Goal: Check status: Check status

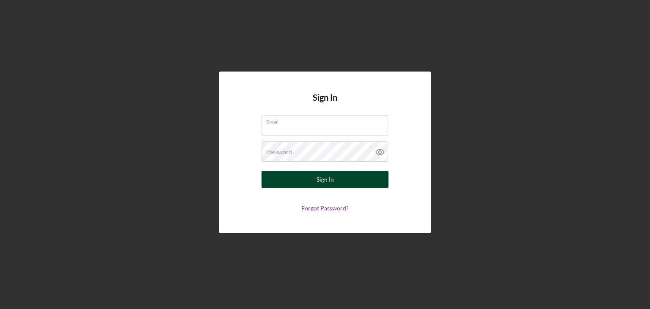
type input "[PERSON_NAME][EMAIL_ADDRESS][DOMAIN_NAME]"
click at [281, 181] on button "Sign In" at bounding box center [324, 179] width 127 height 17
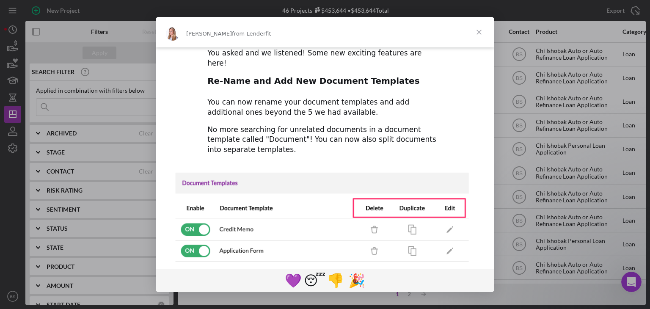
scroll to position [56, 0]
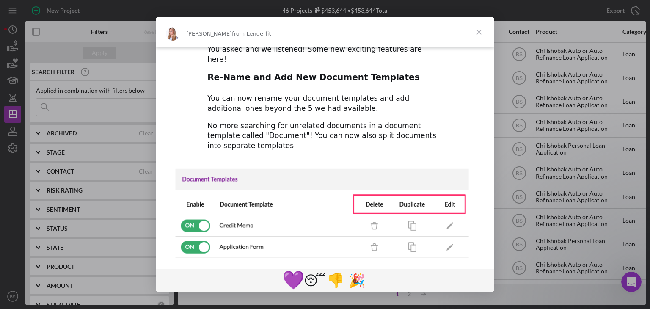
click at [293, 286] on span "💜" at bounding box center [293, 279] width 22 height 21
click at [474, 32] on span "Close" at bounding box center [479, 32] width 30 height 30
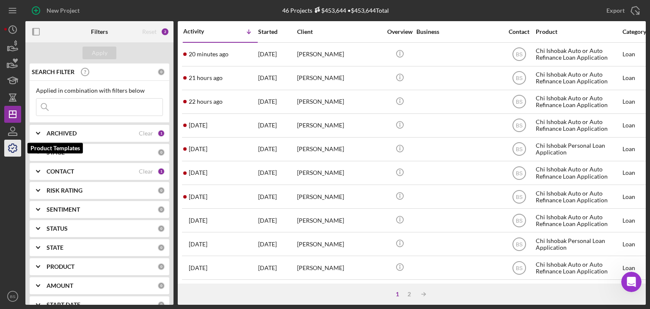
click at [15, 144] on icon "button" at bounding box center [12, 147] width 21 height 21
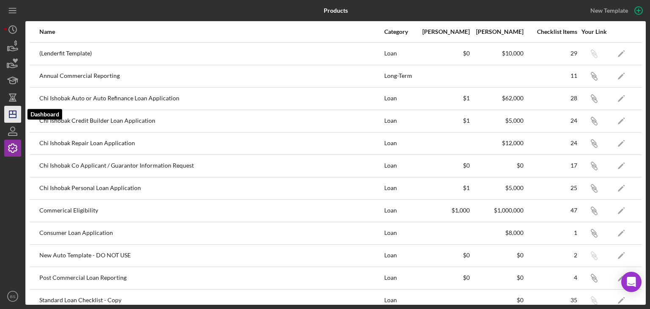
click at [10, 119] on icon "Icon/Dashboard" at bounding box center [12, 114] width 21 height 21
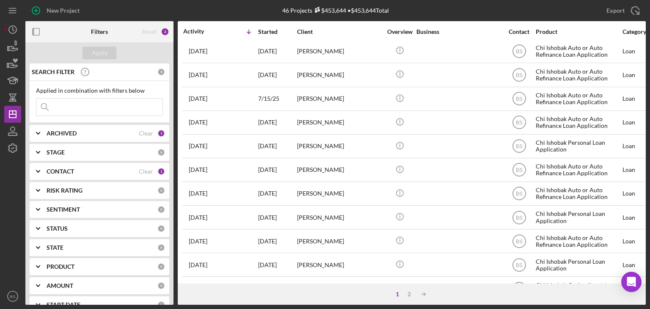
scroll to position [217, 0]
click at [114, 138] on div "ARCHIVED Clear 1" at bounding box center [106, 133] width 118 height 17
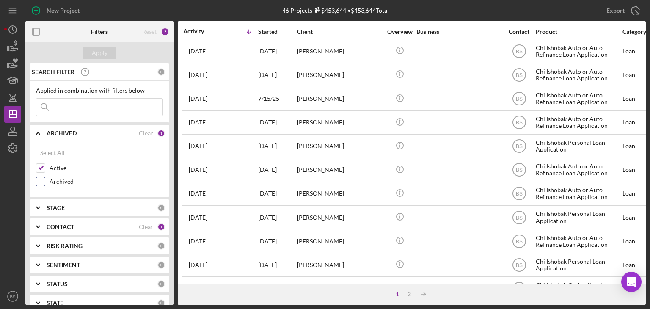
click at [41, 181] on input "Archived" at bounding box center [40, 181] width 8 height 8
checkbox input "true"
click at [85, 105] on input at bounding box center [99, 107] width 126 height 17
type input "[PERSON_NAME]"
click at [105, 55] on div "Apply" at bounding box center [100, 53] width 16 height 13
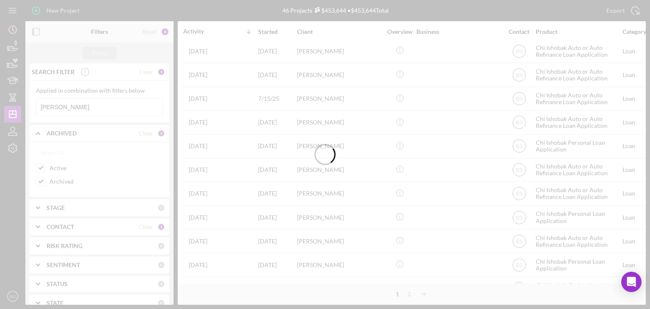
scroll to position [0, 0]
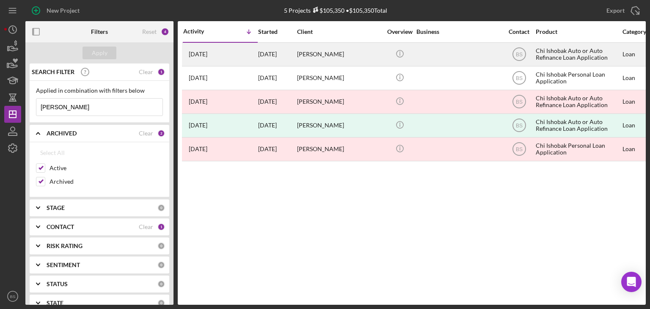
click at [346, 60] on div "[PERSON_NAME]" at bounding box center [339, 54] width 85 height 22
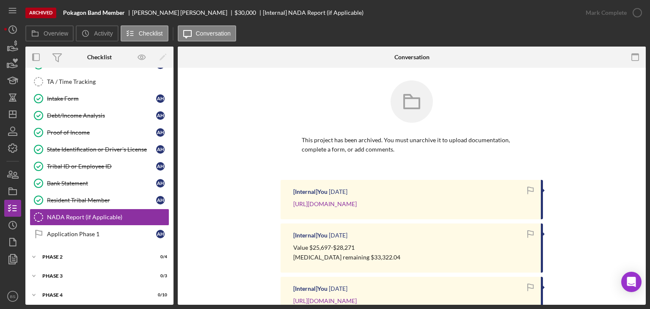
scroll to position [34, 0]
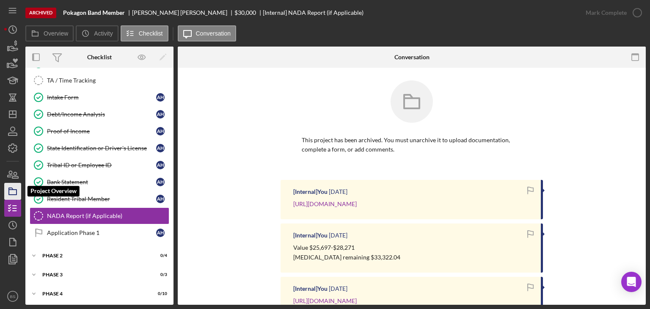
click at [15, 192] on icon "button" at bounding box center [12, 191] width 21 height 21
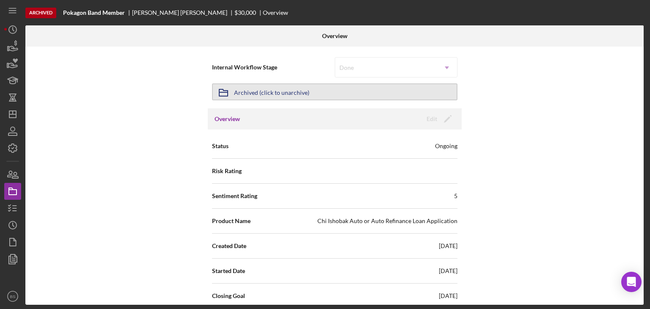
click at [296, 88] on div "Archived (click to unarchive)" at bounding box center [271, 91] width 75 height 15
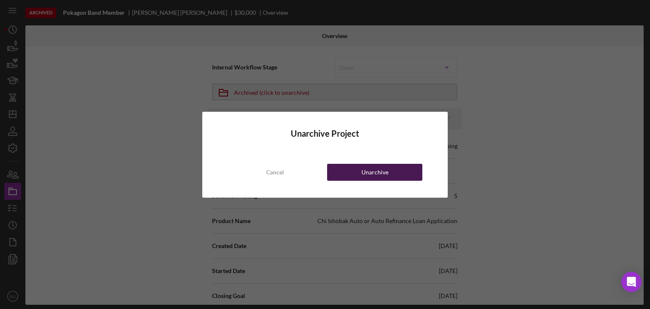
click at [362, 167] on div "Unarchive" at bounding box center [374, 172] width 27 height 17
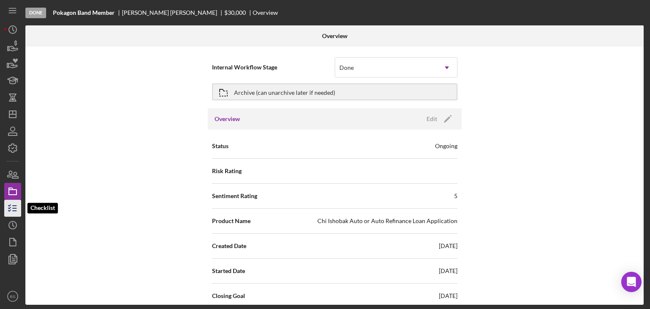
click at [15, 211] on line "button" at bounding box center [15, 211] width 4 height 0
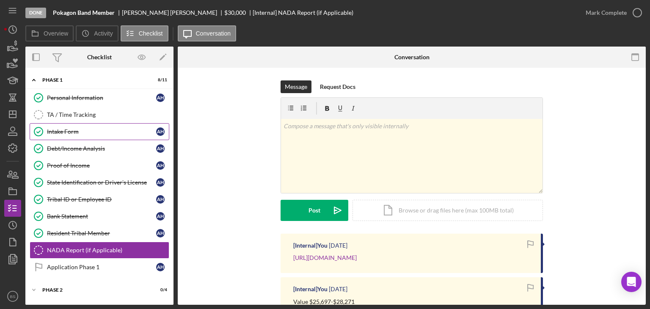
scroll to position [34, 0]
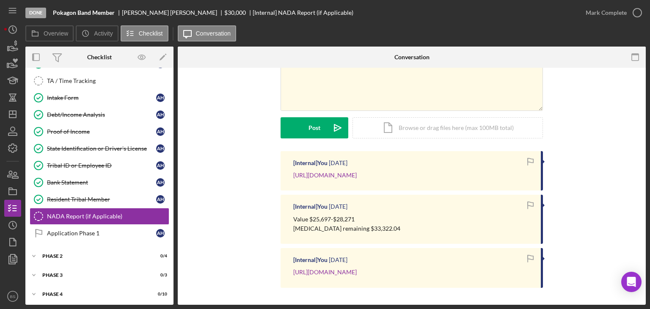
click at [222, 165] on div "[Internal] You [DATE] [URL][DOMAIN_NAME] [Internal] You [DATE] Value $25,697-$2…" at bounding box center [411, 221] width 442 height 141
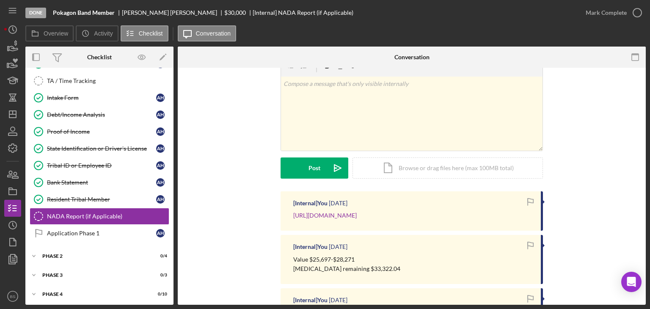
scroll to position [39, 0]
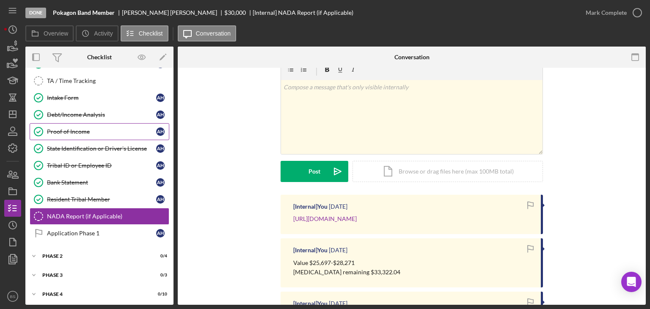
click at [85, 133] on div "Proof of Income" at bounding box center [101, 131] width 109 height 7
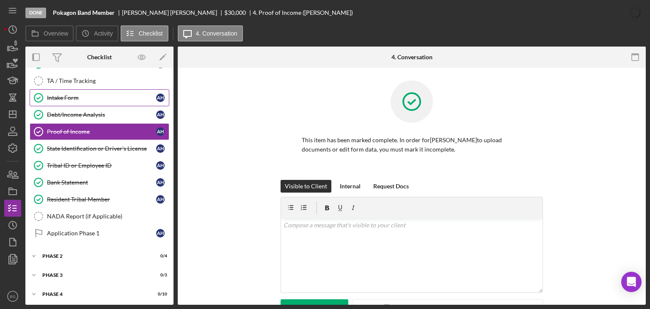
click at [86, 104] on link "Intake Form Intake Form A H" at bounding box center [100, 97] width 140 height 17
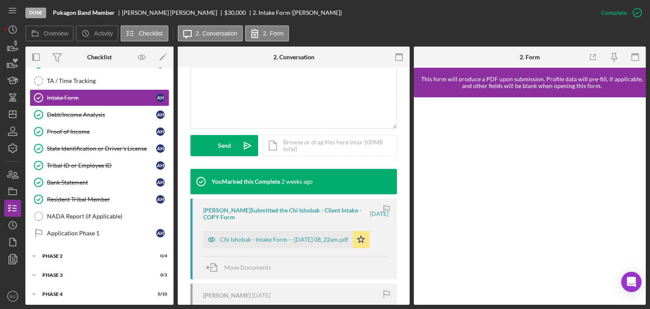
scroll to position [189, 0]
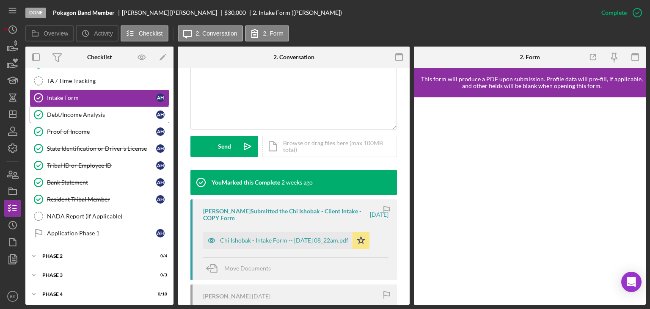
click at [108, 115] on div "Debt/Income Analysis" at bounding box center [101, 114] width 109 height 7
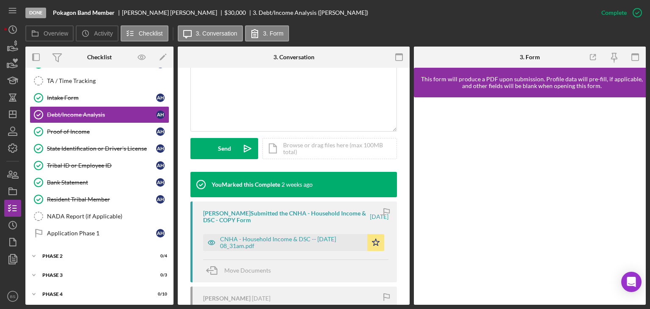
scroll to position [188, 0]
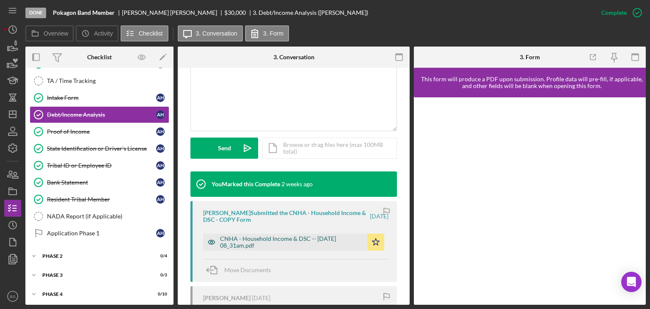
click at [308, 241] on div "CNHA - Household Income & DSC -- [DATE] 08_31am.pdf" at bounding box center [291, 242] width 143 height 14
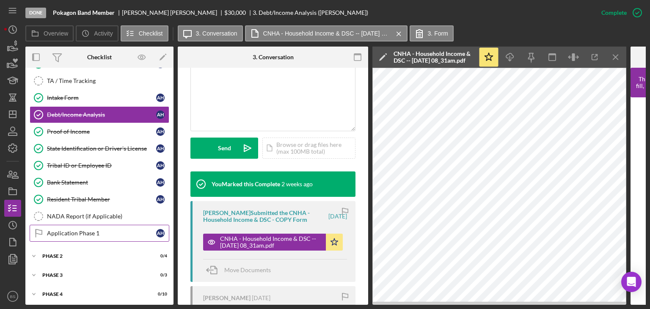
click at [132, 225] on link "Application Phase 1 Application Phase 1 A H" at bounding box center [100, 233] width 140 height 17
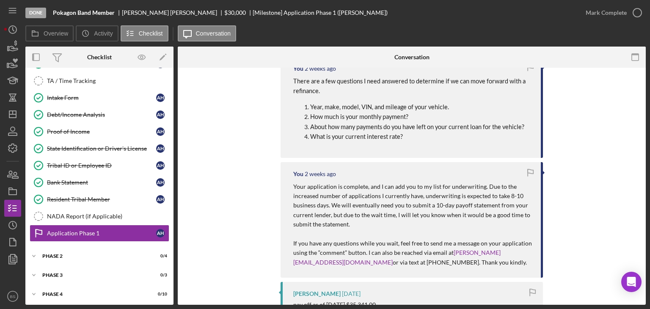
scroll to position [186, 0]
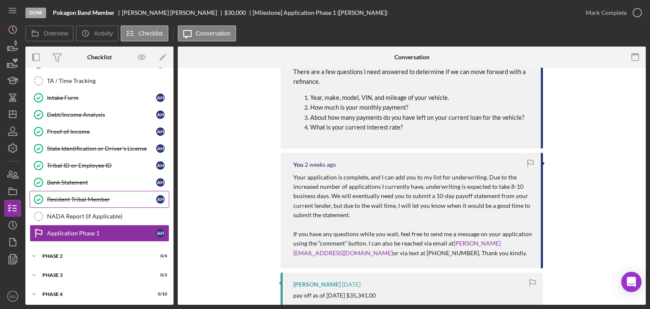
click at [122, 193] on link "Resident Tribal Member Resident Tribal Member A H" at bounding box center [100, 199] width 140 height 17
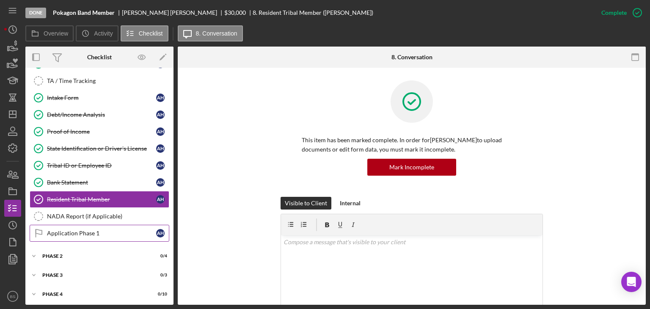
click at [105, 238] on link "Application Phase 1 Application Phase 1 A H" at bounding box center [100, 233] width 140 height 17
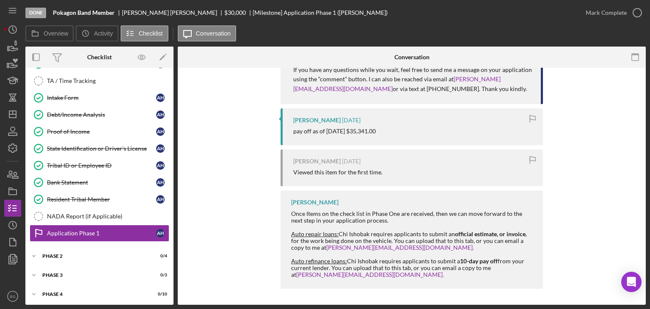
scroll to position [350, 0]
click at [58, 198] on div "Resident Tribal Member" at bounding box center [101, 199] width 109 height 7
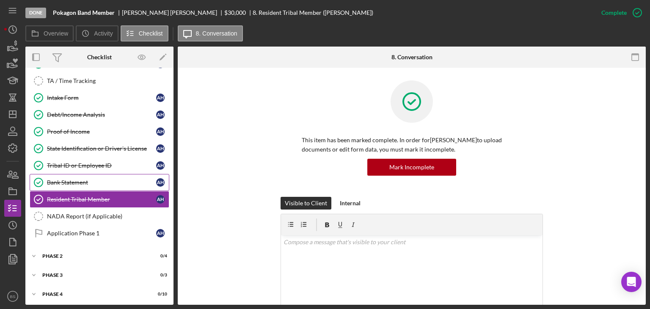
click at [109, 179] on div "Bank Statement" at bounding box center [101, 182] width 109 height 7
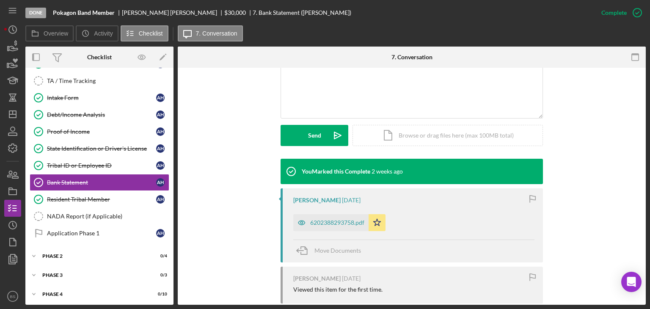
scroll to position [252, 0]
